Goal: Navigation & Orientation: Find specific page/section

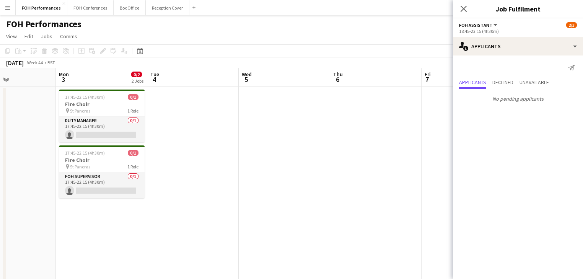
drag, startPoint x: 360, startPoint y: 165, endPoint x: 41, endPoint y: 137, distance: 319.5
click at [0, 140] on html "Menu Boards Boards Boards All jobs Status Workforce Workforce My Workforce Recr…" at bounding box center [291, 275] width 583 height 550
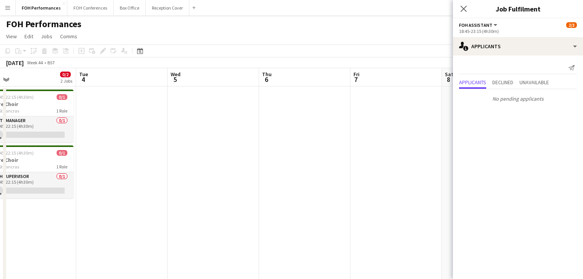
scroll to position [0, 204]
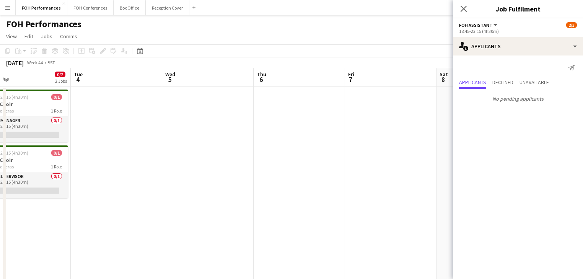
drag, startPoint x: 322, startPoint y: 170, endPoint x: 348, endPoint y: 170, distance: 26.0
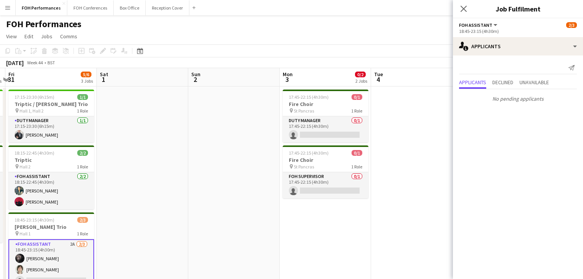
drag, startPoint x: 143, startPoint y: 189, endPoint x: 380, endPoint y: 177, distance: 237.1
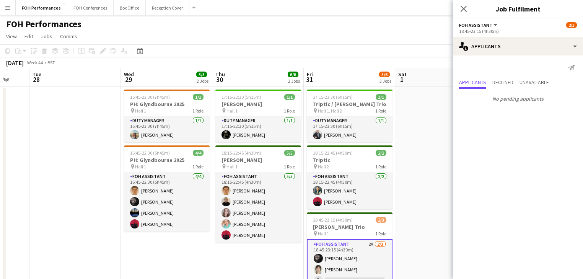
scroll to position [0, 244]
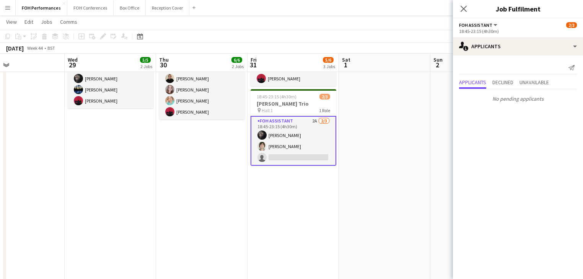
scroll to position [0, 198]
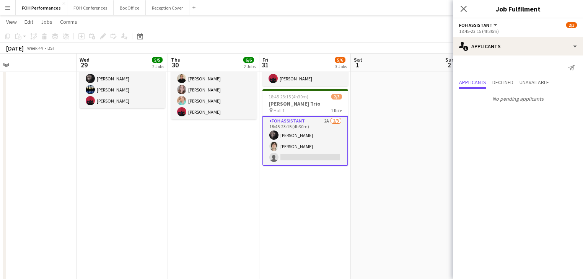
drag, startPoint x: 153, startPoint y: 189, endPoint x: 199, endPoint y: 121, distance: 82.1
click at [199, 121] on app-calendar-viewport "Sun 26 11/11 6 Jobs Mon 27 Tue 28 Wed 29 5/5 2 Jobs Thu 30 6/6 2 Jobs Fri 31 5/…" at bounding box center [291, 160] width 583 height 506
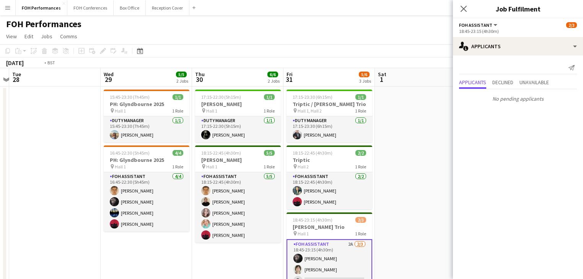
scroll to position [0, 230]
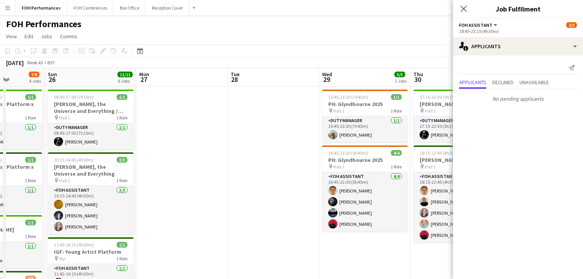
drag, startPoint x: 125, startPoint y: 166, endPoint x: 349, endPoint y: 177, distance: 224.4
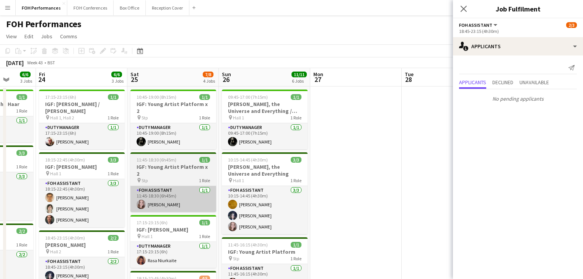
drag, startPoint x: 230, startPoint y: 180, endPoint x: 246, endPoint y: 186, distance: 16.6
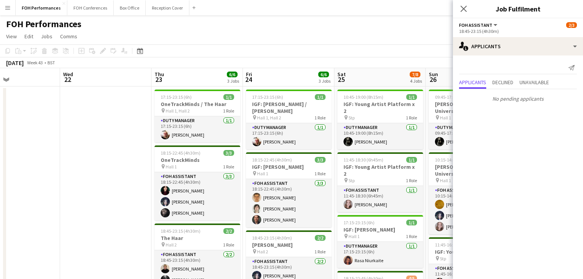
drag, startPoint x: 195, startPoint y: 197, endPoint x: 340, endPoint y: 196, distance: 145.4
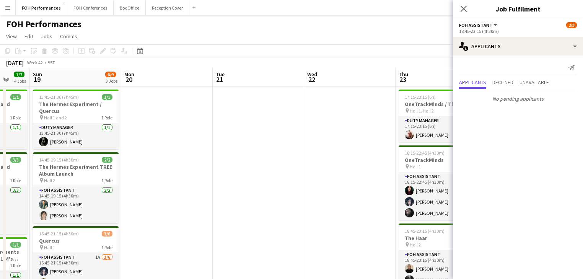
drag, startPoint x: 158, startPoint y: 188, endPoint x: 79, endPoint y: 185, distance: 79.2
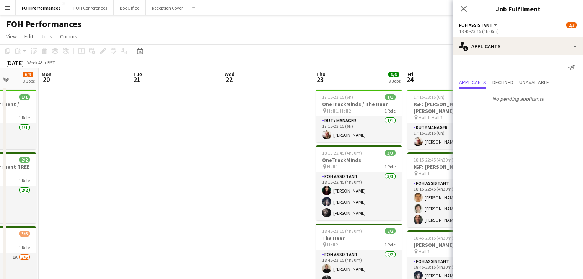
scroll to position [0, 177]
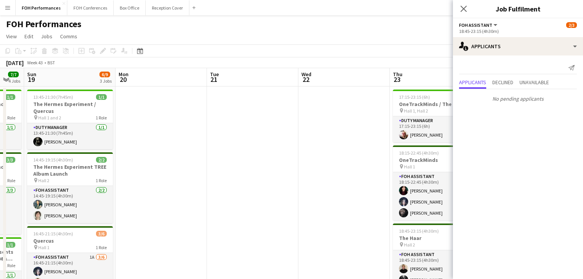
drag, startPoint x: 204, startPoint y: 198, endPoint x: 295, endPoint y: 194, distance: 91.5
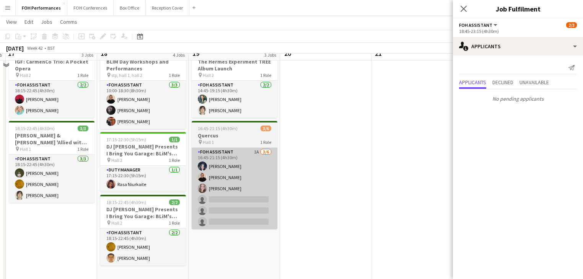
scroll to position [122, 0]
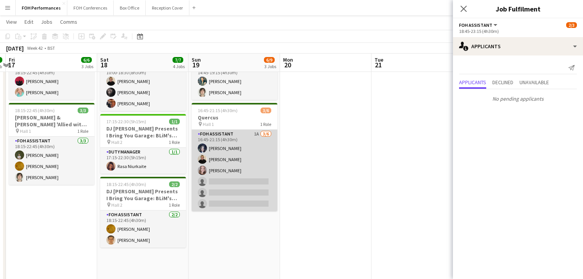
click at [224, 187] on app-card-role "FOH Assistant 1A [DATE] 16:45-21:15 (4h30m) [PERSON_NAME] [PERSON_NAME] [PERSON…" at bounding box center [235, 170] width 86 height 81
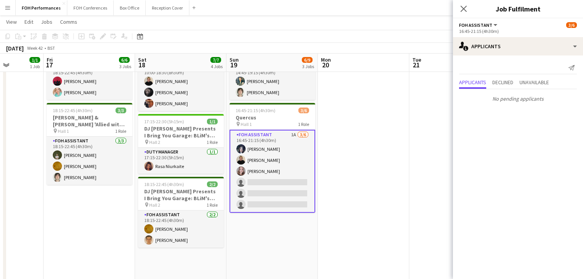
scroll to position [0, 179]
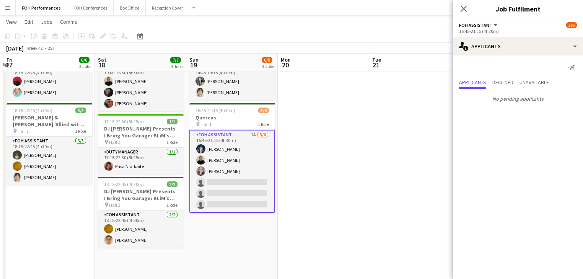
drag, startPoint x: 135, startPoint y: 185, endPoint x: 291, endPoint y: 194, distance: 157.1
click at [291, 194] on app-calendar-viewport "Wed 15 4/4 2 Jobs Thu 16 1/1 1 Job Fri 17 6/6 3 Jobs Sat 18 7/7 4 Jobs Sun 19 6…" at bounding box center [291, 160] width 583 height 506
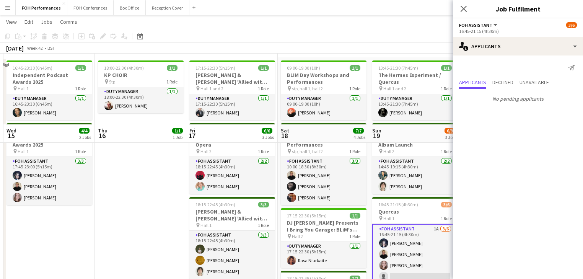
scroll to position [0, 0]
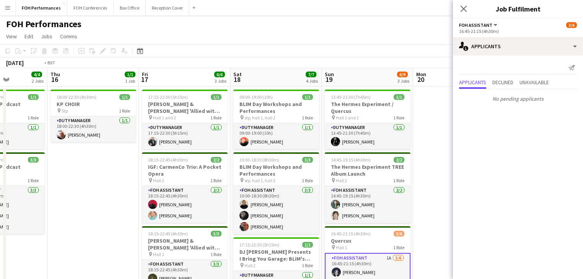
drag, startPoint x: 342, startPoint y: 196, endPoint x: 389, endPoint y: 195, distance: 47.1
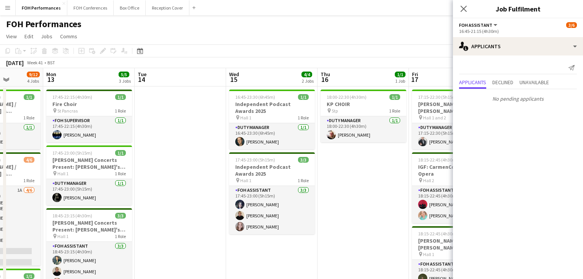
scroll to position [0, 231]
drag, startPoint x: 132, startPoint y: 214, endPoint x: 282, endPoint y: 214, distance: 149.6
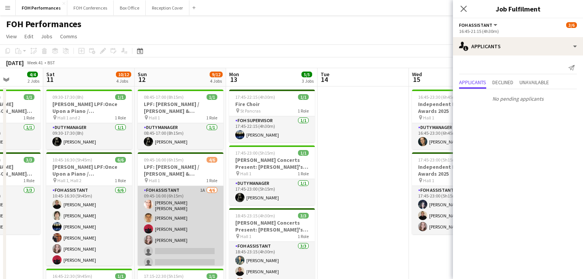
click at [155, 216] on app-card-role "FOH Assistant 1A [DATE] 09:45-16:00 (6h15m) [PERSON_NAME] [PERSON_NAME] [PERSON…" at bounding box center [181, 228] width 86 height 84
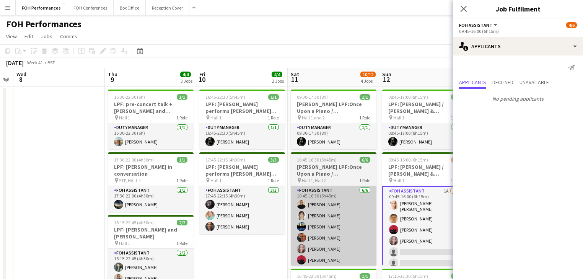
drag, startPoint x: 365, startPoint y: 204, endPoint x: 369, endPoint y: 200, distance: 4.9
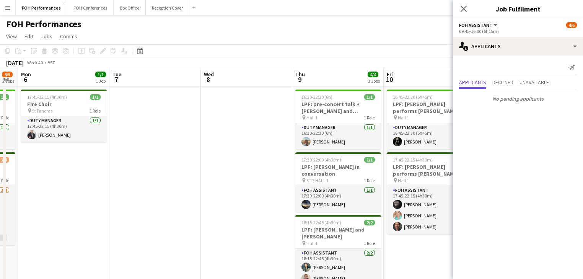
drag, startPoint x: 341, startPoint y: 200, endPoint x: 251, endPoint y: 191, distance: 90.4
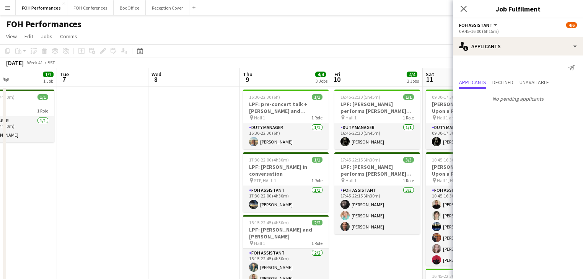
drag, startPoint x: 133, startPoint y: 193, endPoint x: 360, endPoint y: 194, distance: 226.8
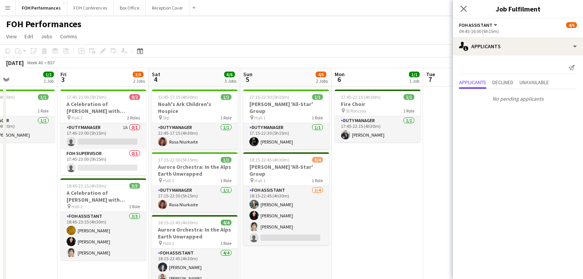
scroll to position [0, 184]
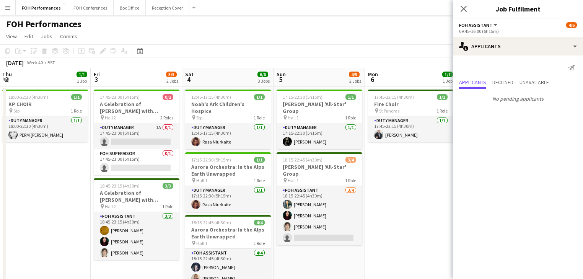
drag, startPoint x: 193, startPoint y: 199, endPoint x: 239, endPoint y: 198, distance: 45.5
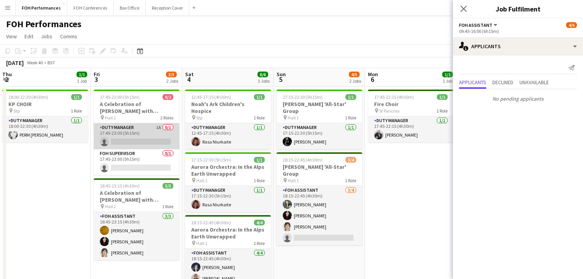
click at [142, 131] on app-card-role "Duty Manager 1A 0/1 17:45-23:00 (5h15m) single-neutral-actions" at bounding box center [137, 136] width 86 height 26
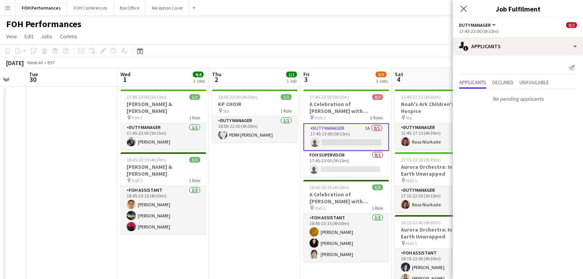
drag, startPoint x: 278, startPoint y: 178, endPoint x: 310, endPoint y: 178, distance: 32.1
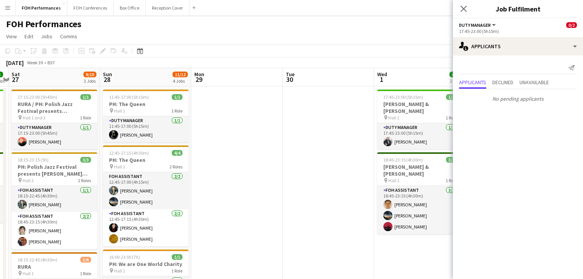
drag, startPoint x: 171, startPoint y: 191, endPoint x: 235, endPoint y: 188, distance: 64.3
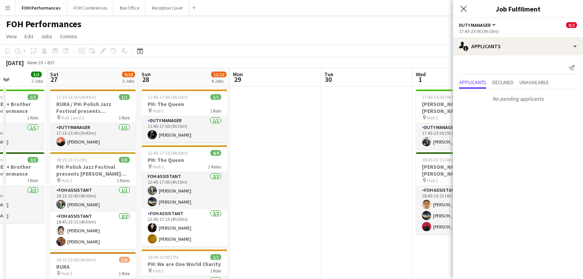
drag, startPoint x: 217, startPoint y: 189, endPoint x: -59, endPoint y: 169, distance: 276.6
click at [0, 169] on html "Menu Boards Boards Boards All jobs Status Workforce Workforce My Workforce Recr…" at bounding box center [291, 275] width 583 height 550
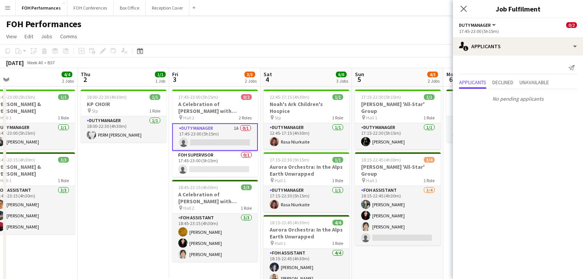
scroll to position [0, 298]
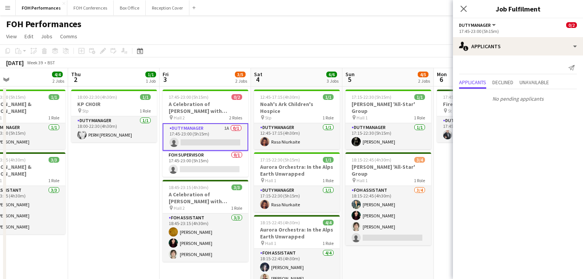
drag, startPoint x: 275, startPoint y: 217, endPoint x: 22, endPoint y: 183, distance: 255.5
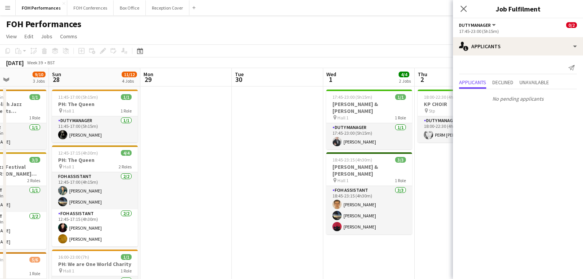
drag, startPoint x: 106, startPoint y: 191, endPoint x: 455, endPoint y: 190, distance: 349.6
click at [455, 190] on body "Menu Boards Boards Boards All jobs Status Workforce Workforce My Workforce Recr…" at bounding box center [291, 275] width 583 height 550
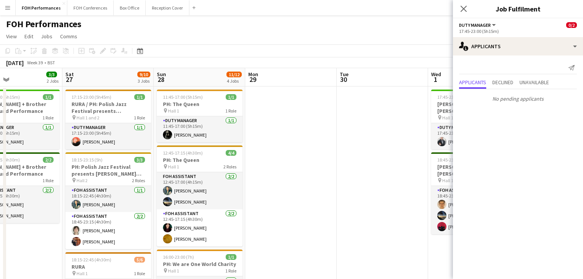
drag, startPoint x: 280, startPoint y: 200, endPoint x: 378, endPoint y: 200, distance: 97.9
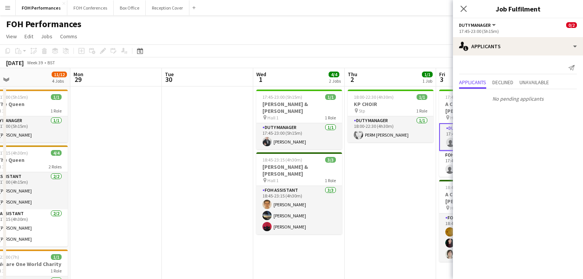
drag, startPoint x: 283, startPoint y: 201, endPoint x: 81, endPoint y: 161, distance: 206.6
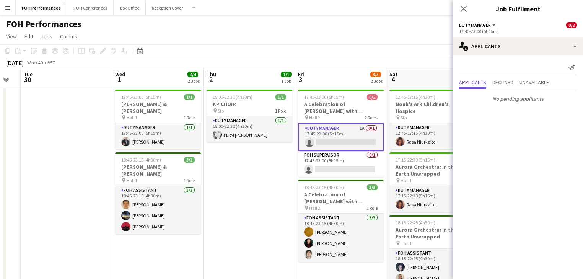
drag, startPoint x: 163, startPoint y: 170, endPoint x: -43, endPoint y: 146, distance: 207.2
click at [0, 146] on html "Menu Boards Boards Boards All jobs Status Workforce Workforce My Workforce Recr…" at bounding box center [291, 275] width 583 height 550
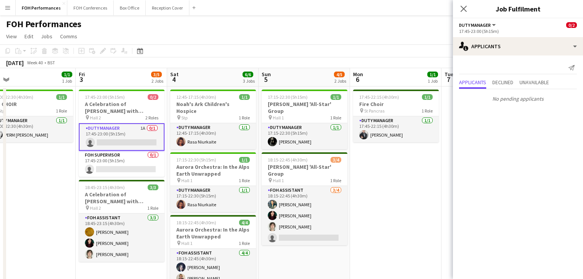
scroll to position [0, 291]
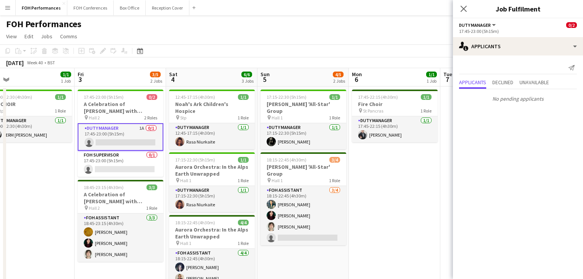
drag, startPoint x: 257, startPoint y: 200, endPoint x: 37, endPoint y: 177, distance: 221.5
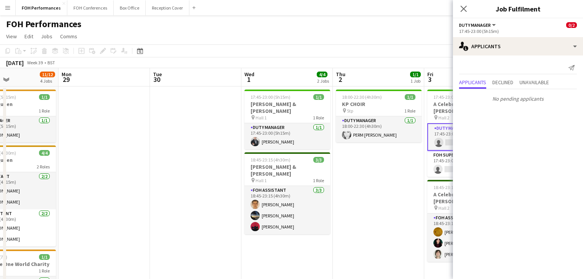
drag, startPoint x: 215, startPoint y: 200, endPoint x: 265, endPoint y: 200, distance: 50.1
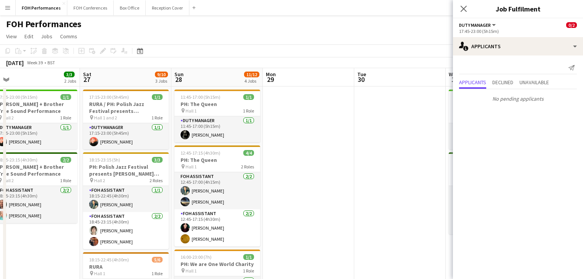
drag, startPoint x: 235, startPoint y: 202, endPoint x: 514, endPoint y: 212, distance: 279.1
click at [525, 212] on body "Menu Boards Boards Boards All jobs Status Workforce Workforce My Workforce Recr…" at bounding box center [291, 275] width 583 height 550
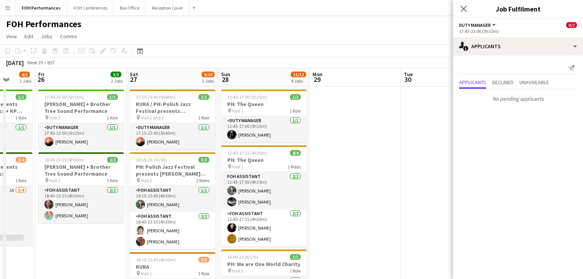
drag, startPoint x: 474, startPoint y: 214, endPoint x: 498, endPoint y: 217, distance: 24.7
click at [498, 217] on body "Menu Boards Boards Boards All jobs Status Workforce Workforce My Workforce Recr…" at bounding box center [291, 275] width 583 height 550
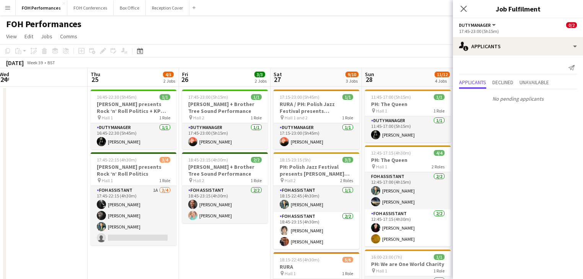
drag, startPoint x: 334, startPoint y: 199, endPoint x: 450, endPoint y: 200, distance: 116.7
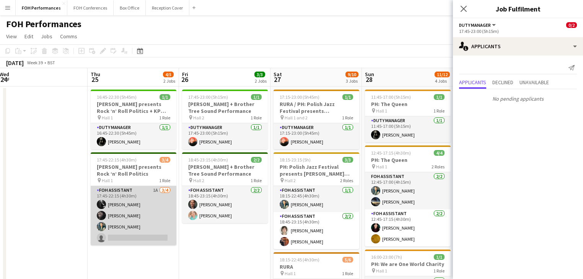
click at [134, 223] on app-card-role "FOH Assistant 1A [DATE] 17:45-22:15 (4h30m) [PERSON_NAME] [PERSON_NAME] [PERSON…" at bounding box center [134, 215] width 86 height 59
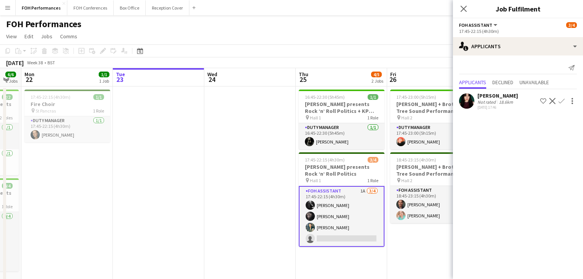
drag, startPoint x: 183, startPoint y: 193, endPoint x: 335, endPoint y: 203, distance: 152.6
